Goal: Entertainment & Leisure: Consume media (video, audio)

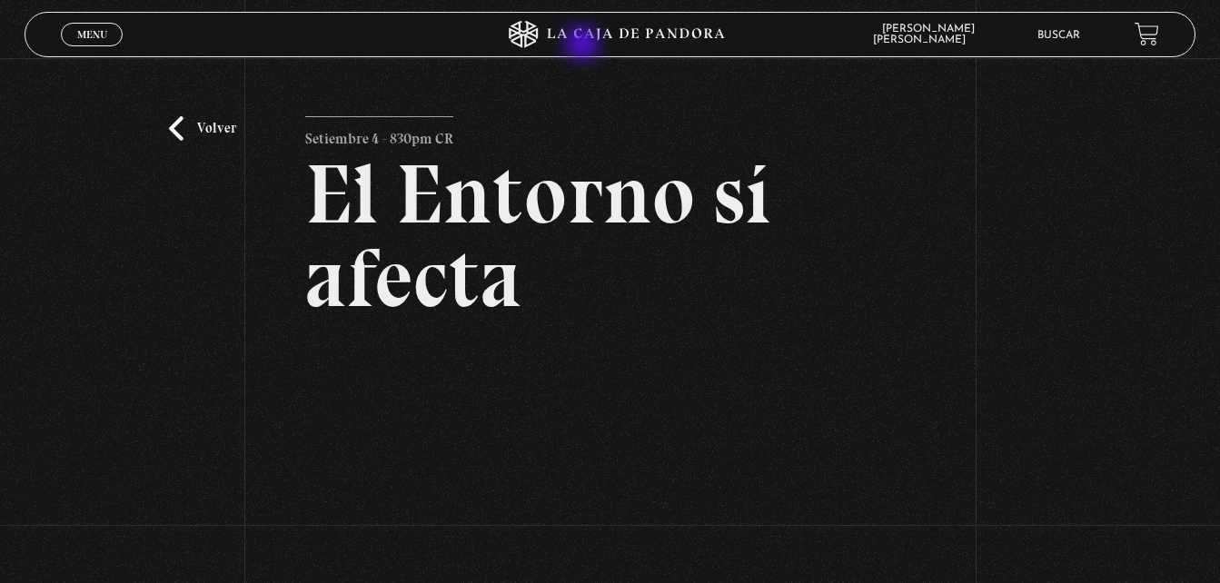
click at [584, 45] on icon at bounding box center [610, 34] width 366 height 27
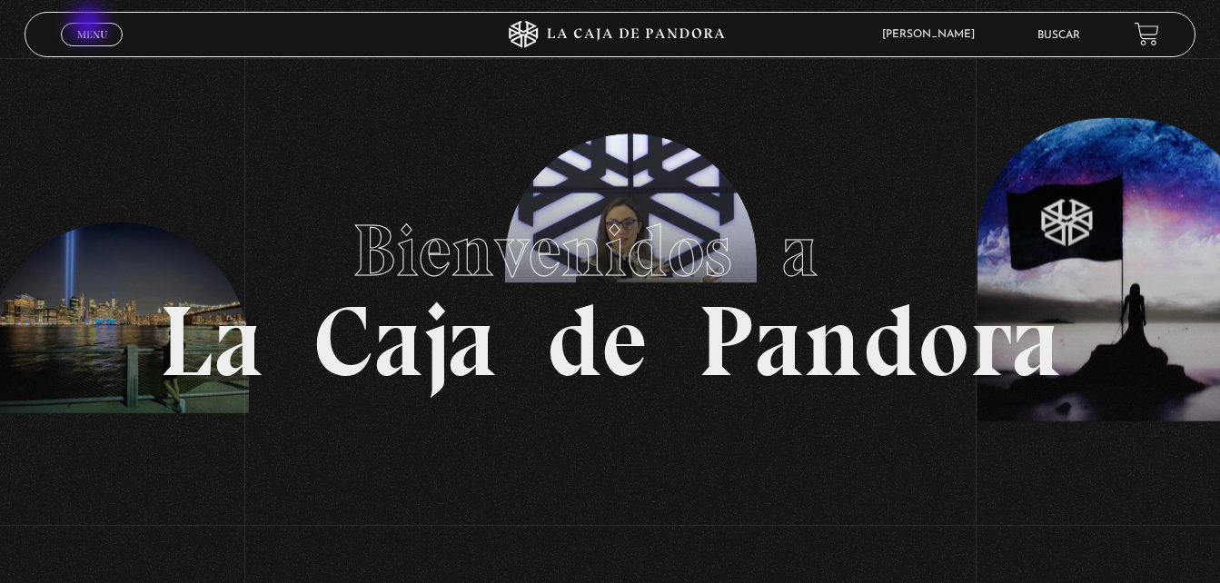
click at [90, 25] on link "Menu Cerrar" at bounding box center [92, 35] width 62 height 24
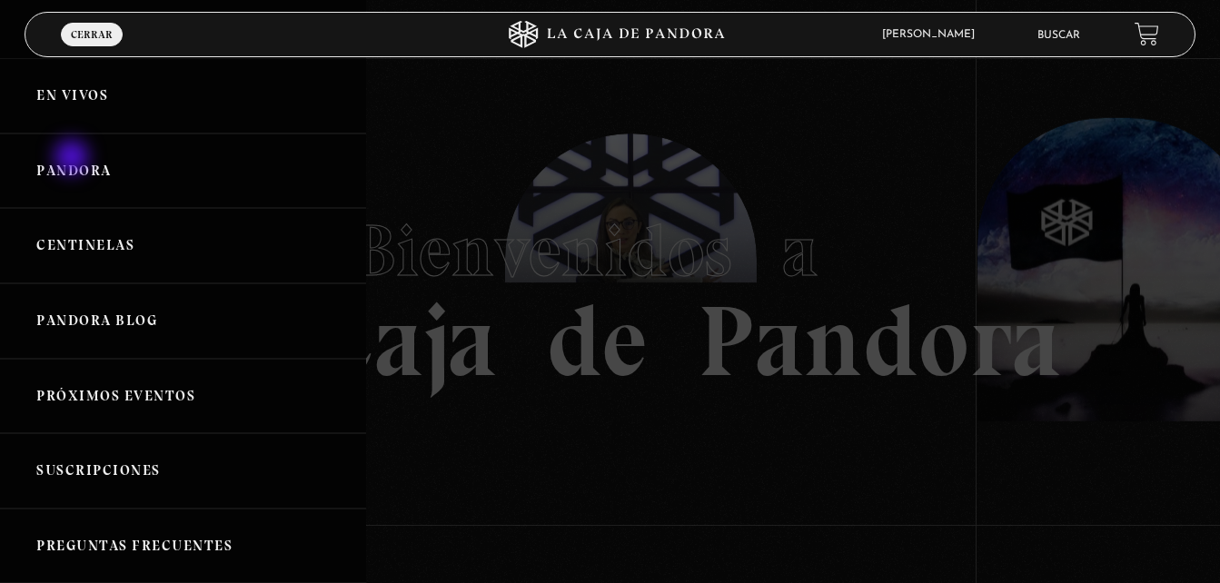
click at [74, 159] on link "Pandora" at bounding box center [183, 171] width 366 height 75
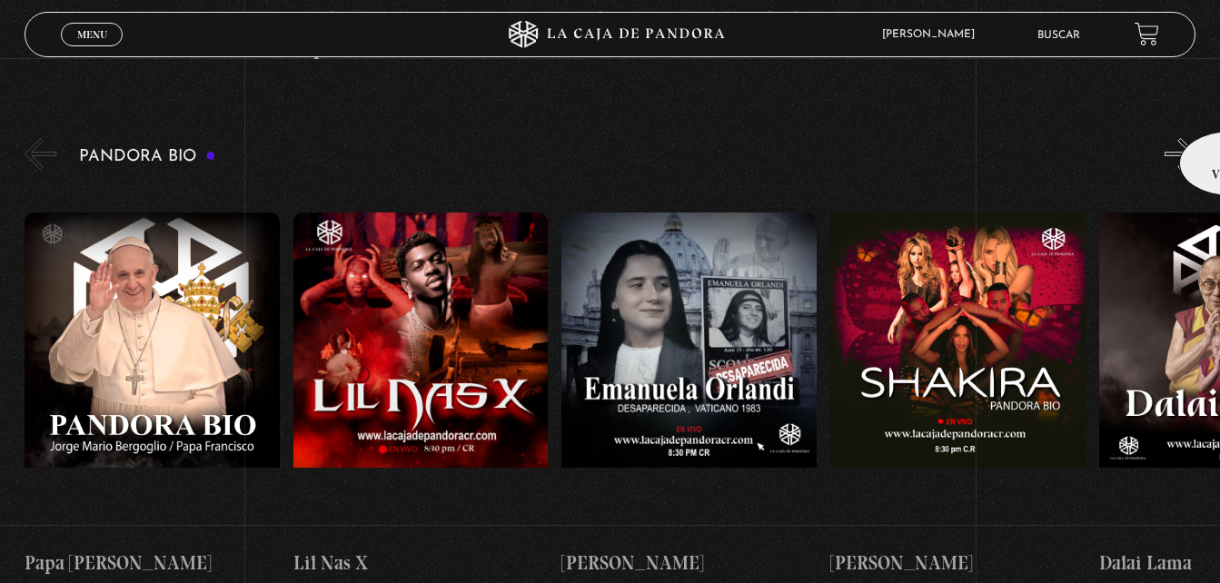
scroll to position [1859, 0]
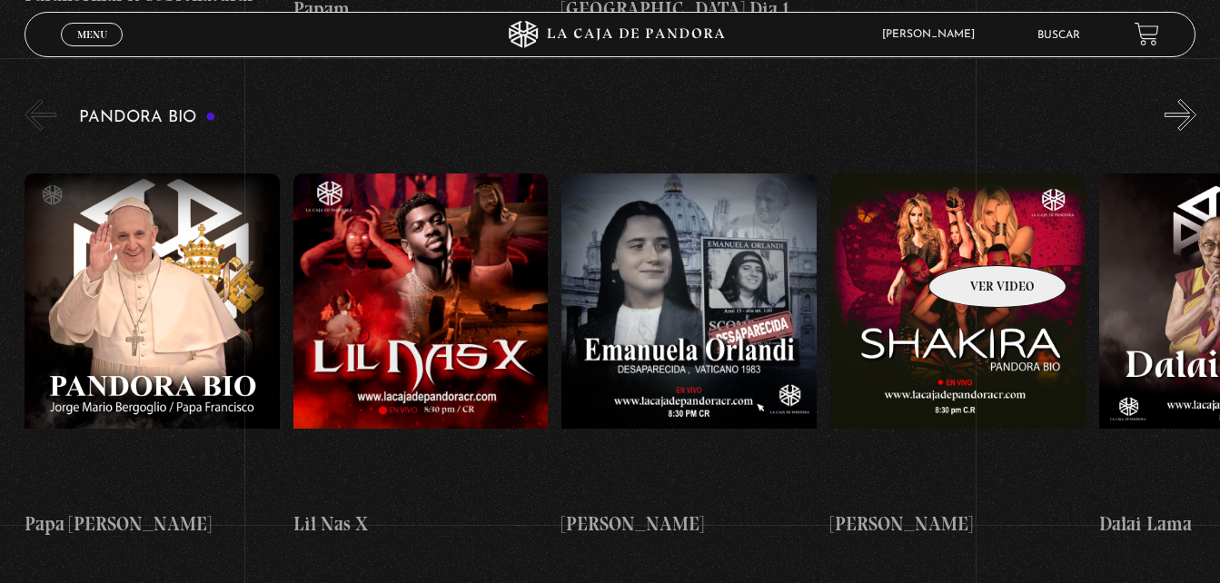
click at [974, 238] on figure at bounding box center [957, 336] width 255 height 327
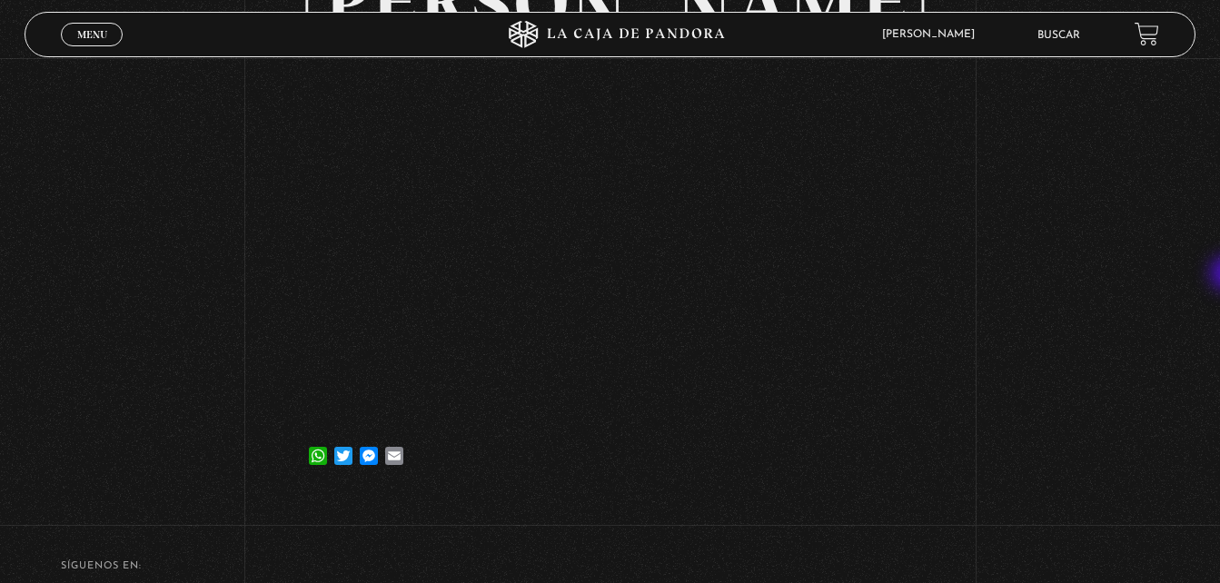
scroll to position [207, 0]
